Goal: Task Accomplishment & Management: Manage account settings

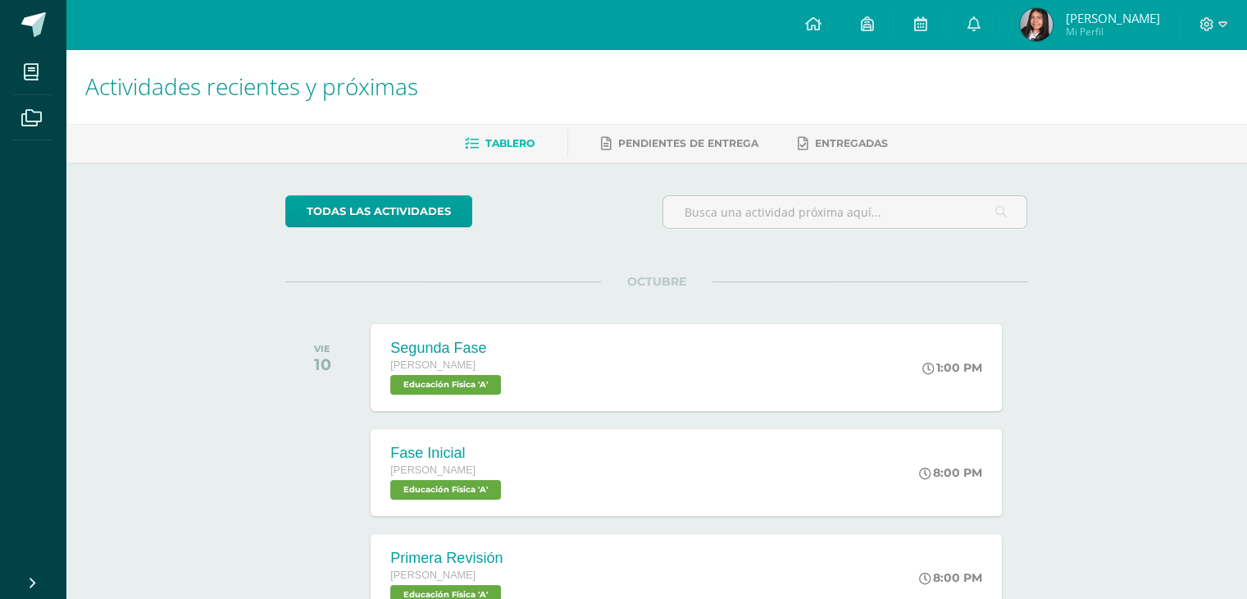
click at [1053, 40] on img at bounding box center [1036, 24] width 33 height 33
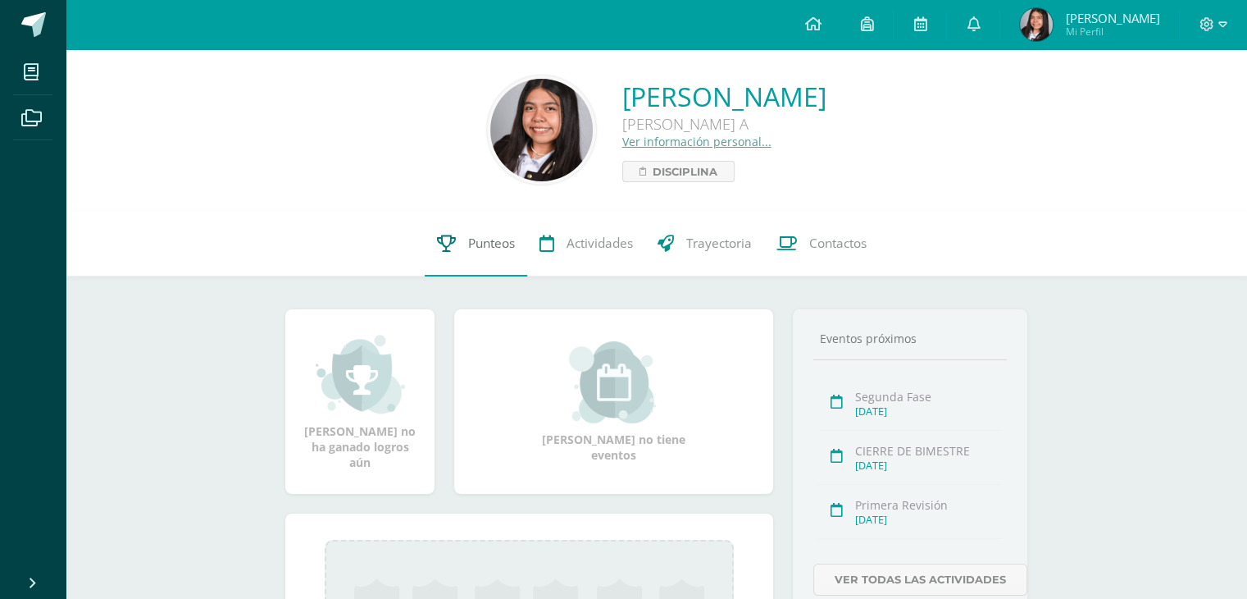
click at [470, 224] on link "Punteos" at bounding box center [476, 244] width 103 height 66
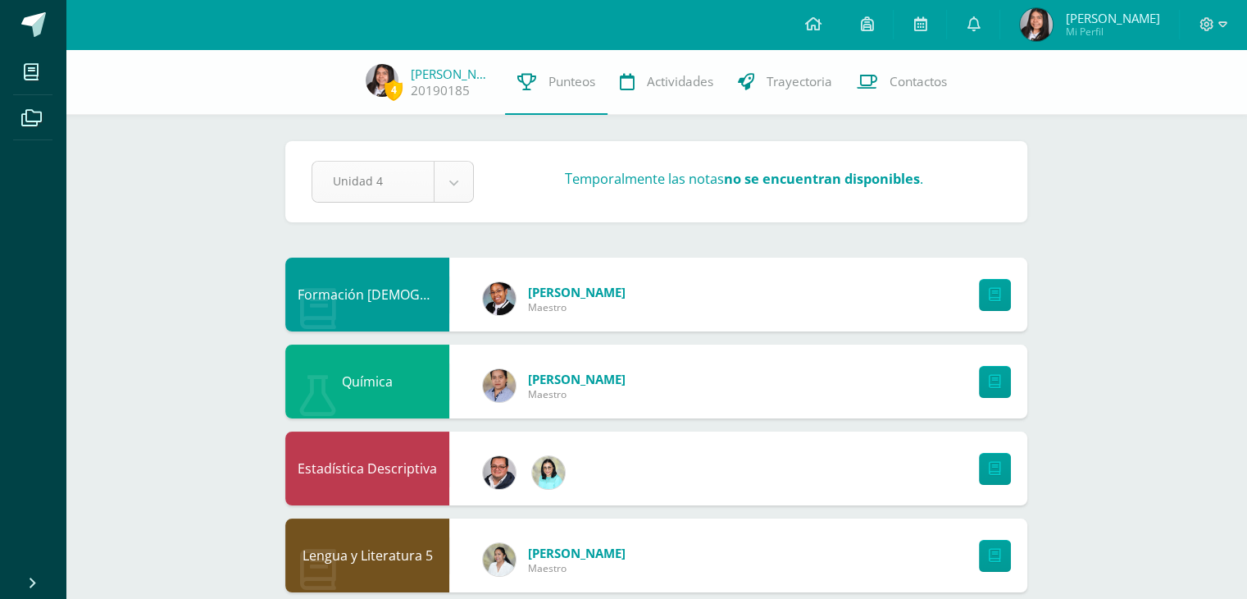
click at [1209, 21] on icon at bounding box center [1207, 24] width 15 height 15
click at [1125, 122] on link "Cerrar sesión" at bounding box center [1163, 112] width 130 height 24
